Goal: Task Accomplishment & Management: Manage account settings

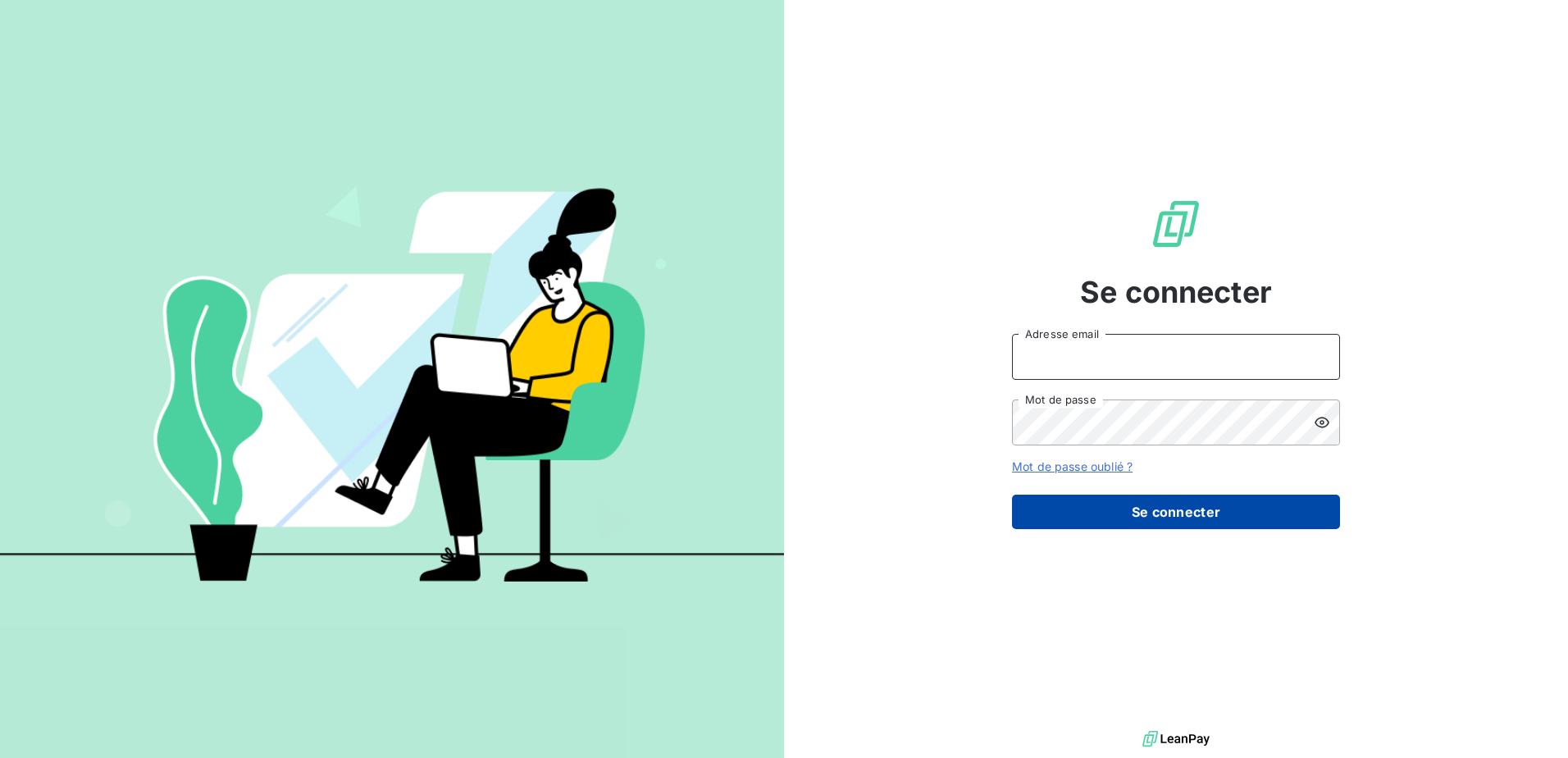
type input "[PERSON_NAME][EMAIL_ADDRESS][DOMAIN_NAME]"
click at [1168, 509] on button "Se connecter" at bounding box center [1176, 511] width 328 height 34
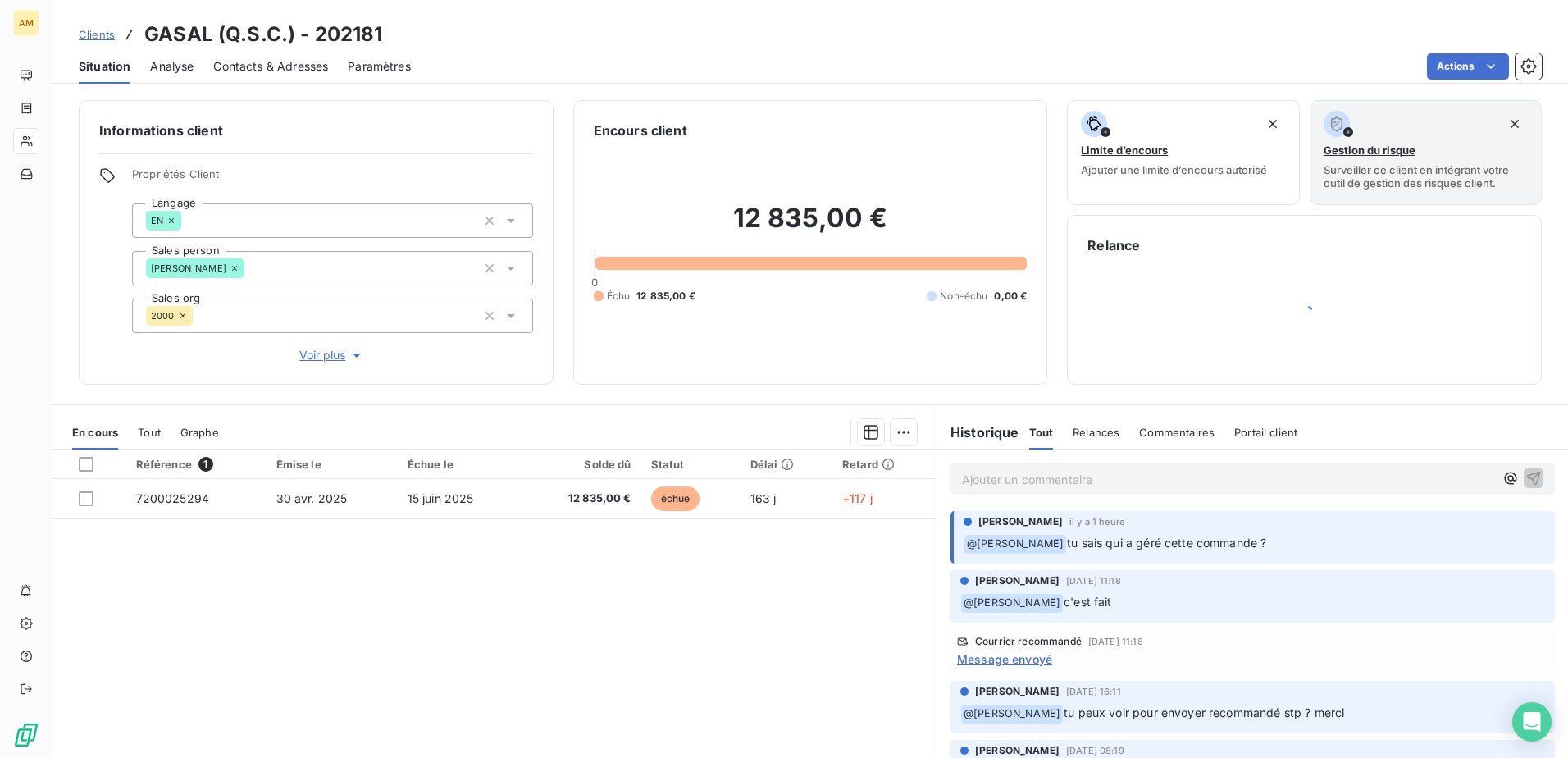
click at [1063, 483] on p "Ajouter un commentaire ﻿" at bounding box center [1229, 480] width 532 height 21
